Goal: Transaction & Acquisition: Subscribe to service/newsletter

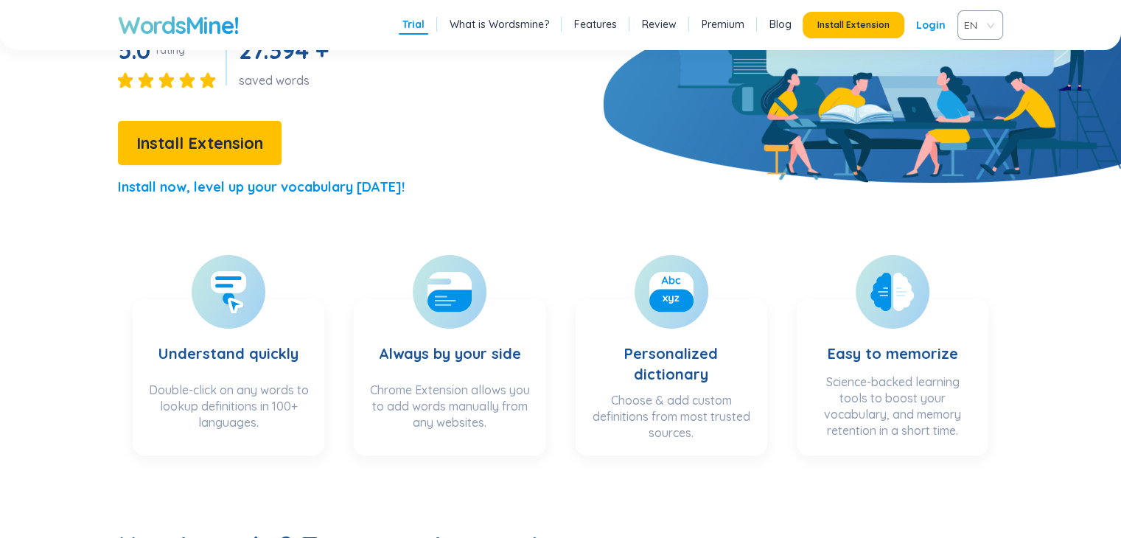
scroll to position [295, 0]
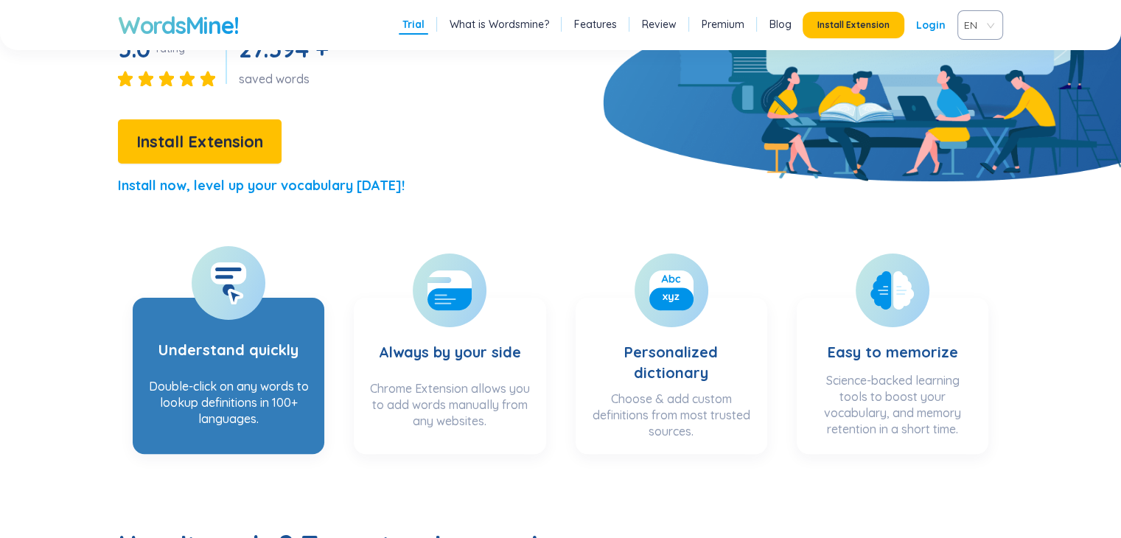
click at [183, 302] on section "Understand quickly Double-click on any words to lookup definitions in 100+ lang…" at bounding box center [229, 376] width 192 height 156
click at [224, 307] on div at bounding box center [229, 283] width 74 height 74
click at [265, 419] on div "Double-click on any words to lookup definitions in 100+ languages." at bounding box center [228, 407] width 162 height 59
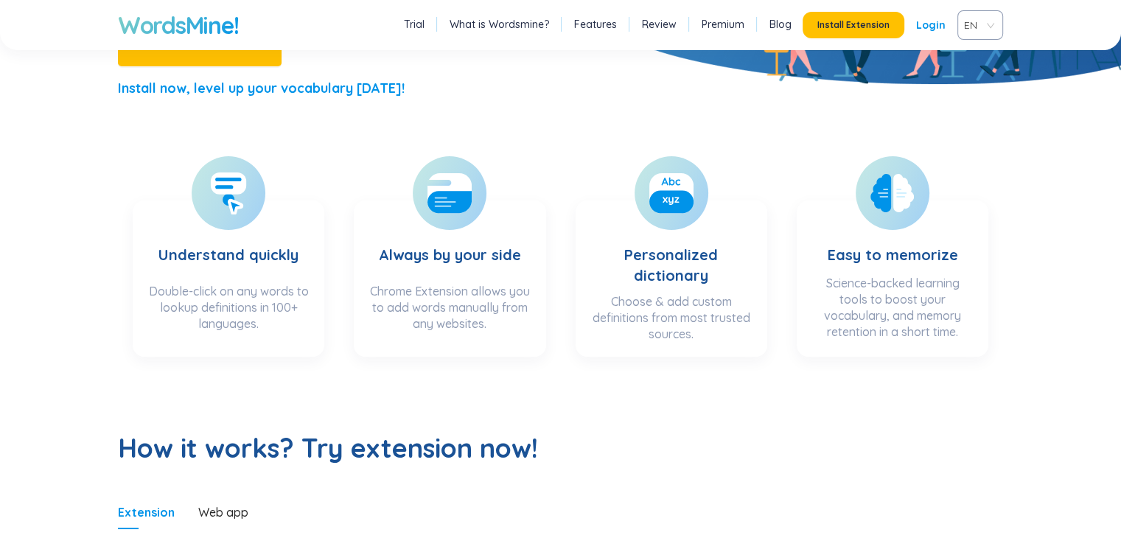
scroll to position [0, 0]
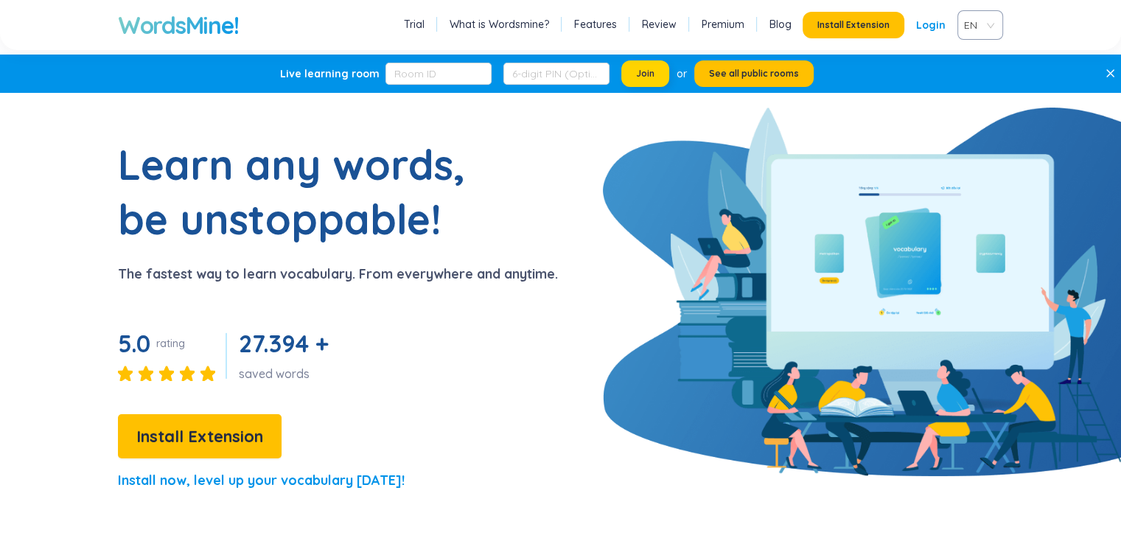
click at [649, 77] on span "Join" at bounding box center [645, 74] width 18 height 12
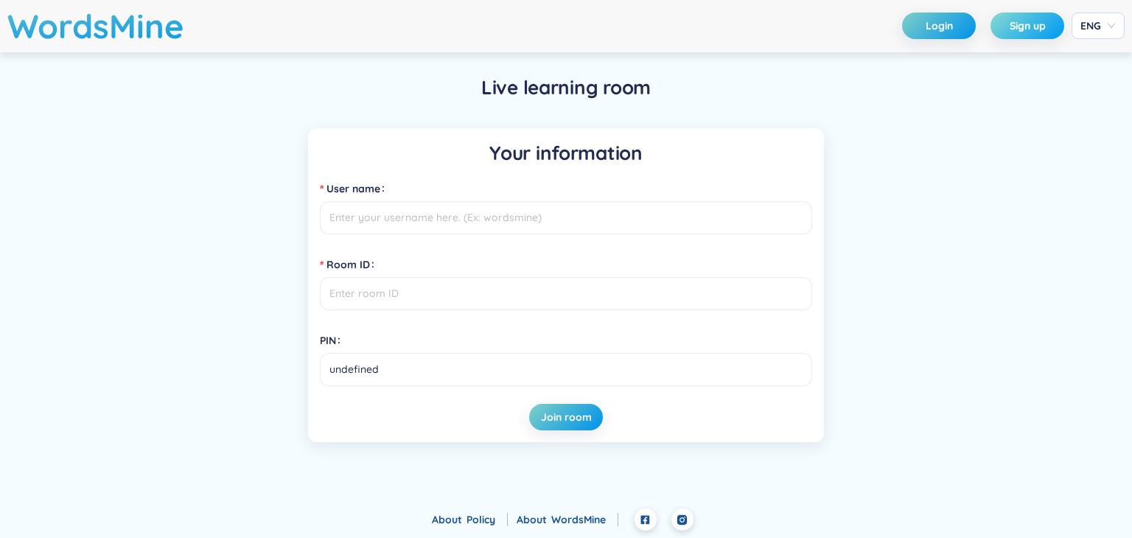
click at [1011, 21] on span "Sign up" at bounding box center [1028, 25] width 36 height 15
